Goal: Transaction & Acquisition: Purchase product/service

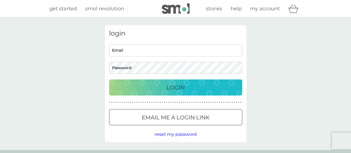
click at [161, 48] on input "Email" at bounding box center [175, 50] width 133 height 12
type input "dclilies55@gmail.com"
click at [168, 87] on p "Login" at bounding box center [175, 87] width 18 height 9
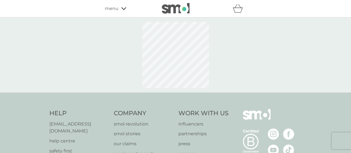
select select "112"
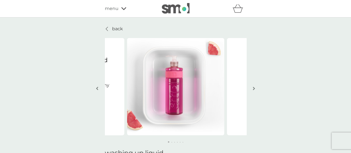
click at [255, 89] on button "button" at bounding box center [254, 89] width 4 height 28
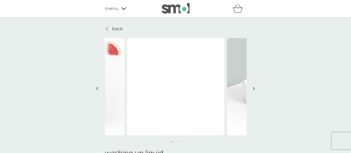
click at [255, 89] on button "button" at bounding box center [254, 89] width 4 height 28
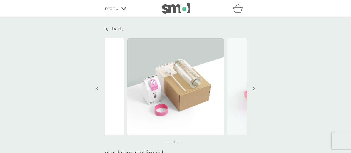
click at [255, 89] on button "button" at bounding box center [254, 89] width 4 height 28
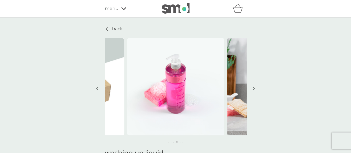
click at [255, 89] on button "button" at bounding box center [254, 89] width 4 height 28
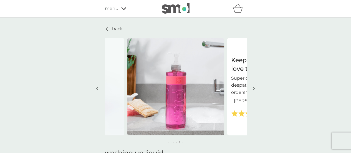
click at [255, 89] on button "button" at bounding box center [254, 89] width 4 height 28
